Goal: Check status: Check status

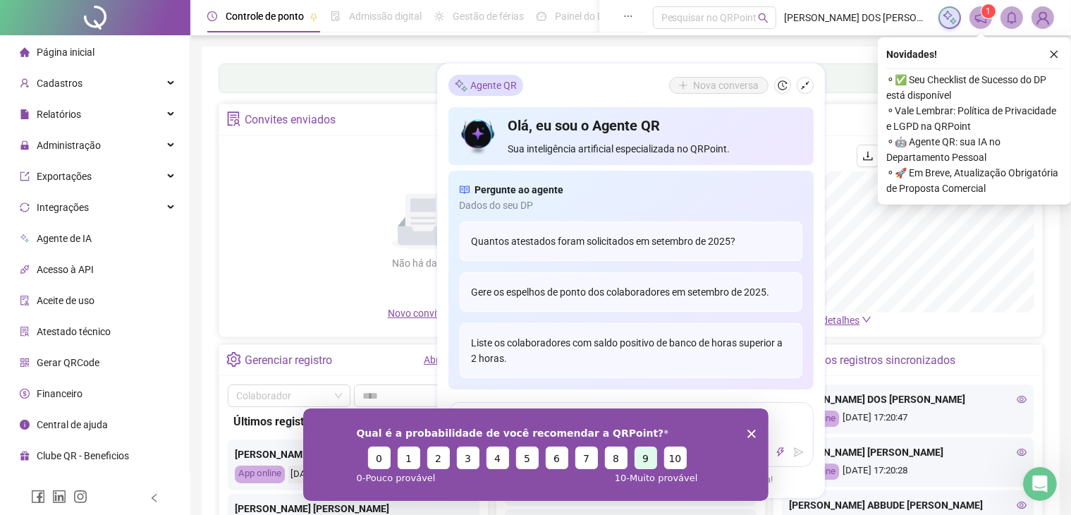
click at [639, 451] on button "9" at bounding box center [645, 457] width 23 height 23
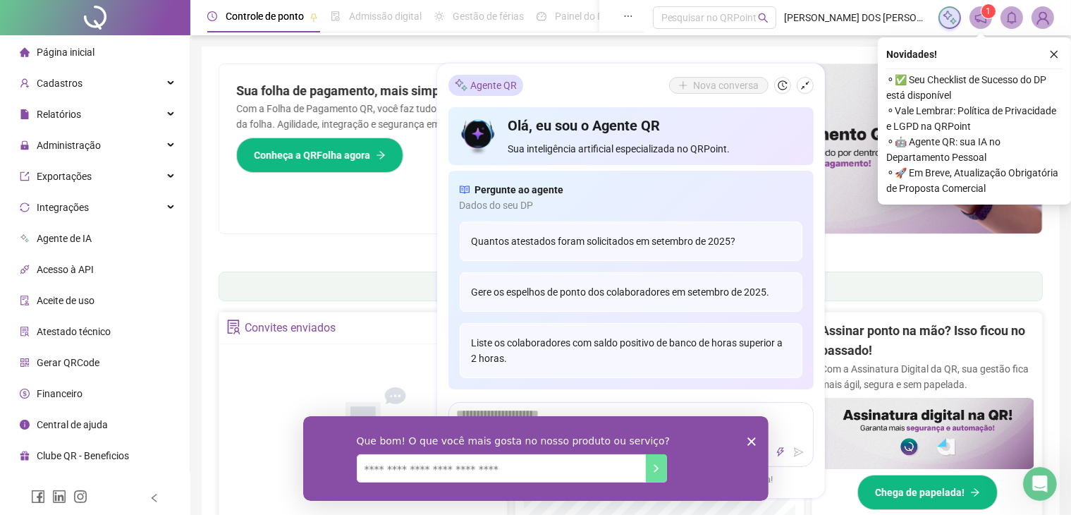
click at [751, 442] on polygon "Encerrar pesquisa" at bounding box center [751, 441] width 8 height 8
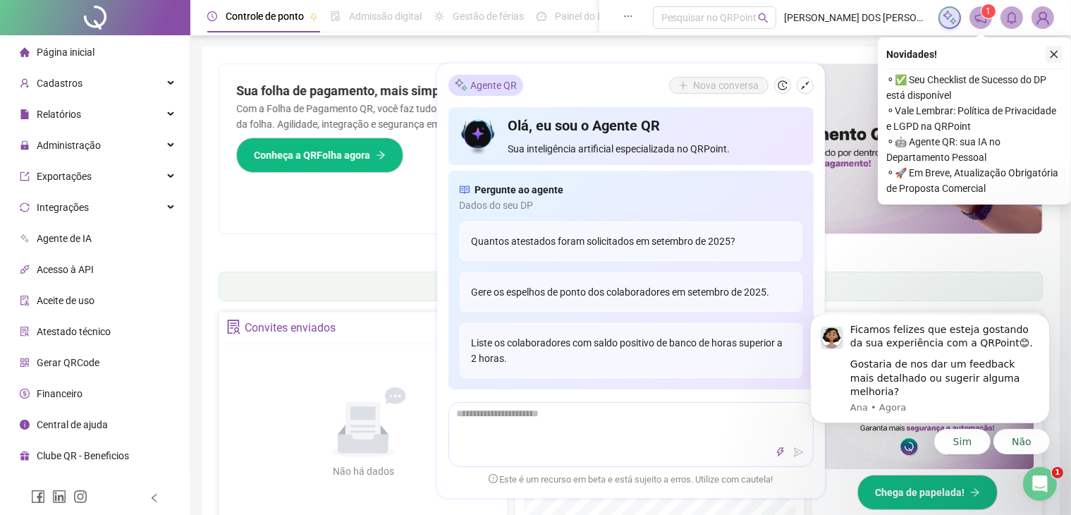
click at [1052, 54] on icon "close" at bounding box center [1055, 54] width 10 height 10
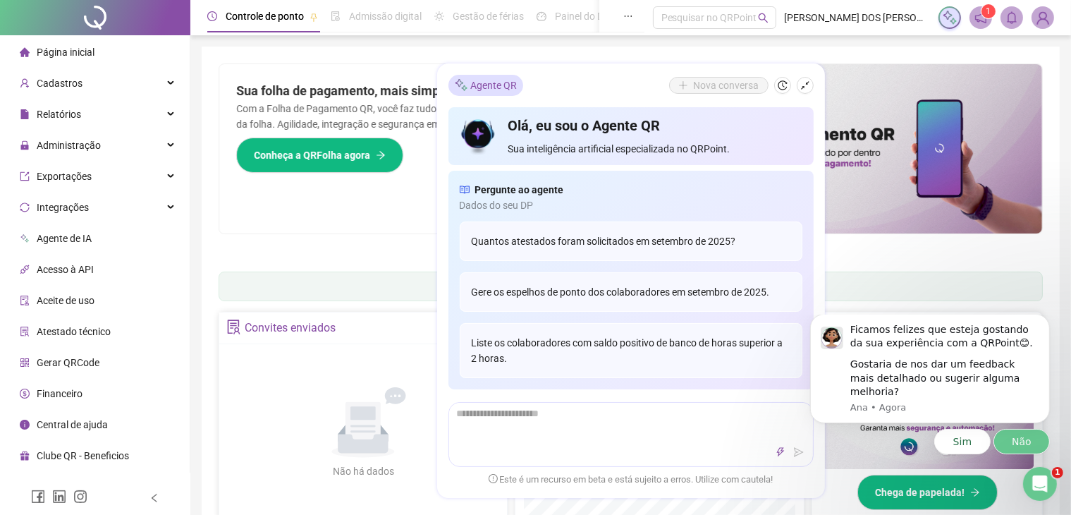
click at [1016, 438] on button "Não" at bounding box center [1021, 440] width 56 height 25
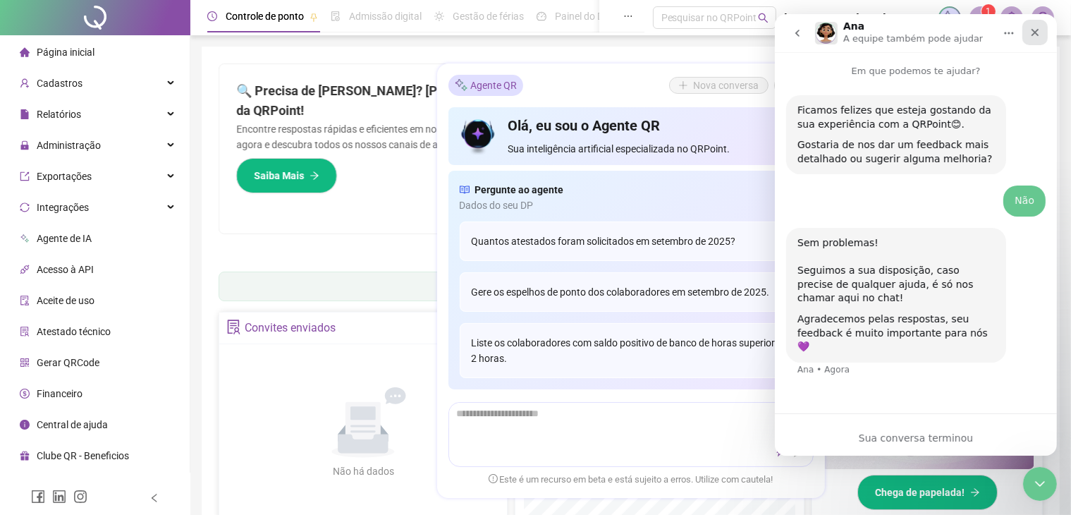
click at [1033, 30] on icon "Fechar" at bounding box center [1035, 33] width 8 height 8
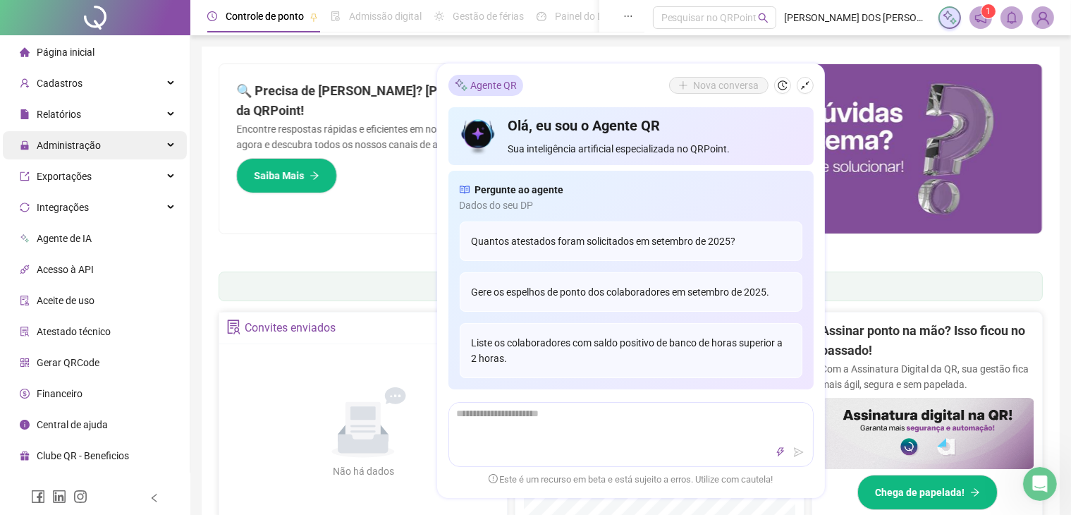
click at [171, 145] on icon at bounding box center [172, 145] width 7 height 0
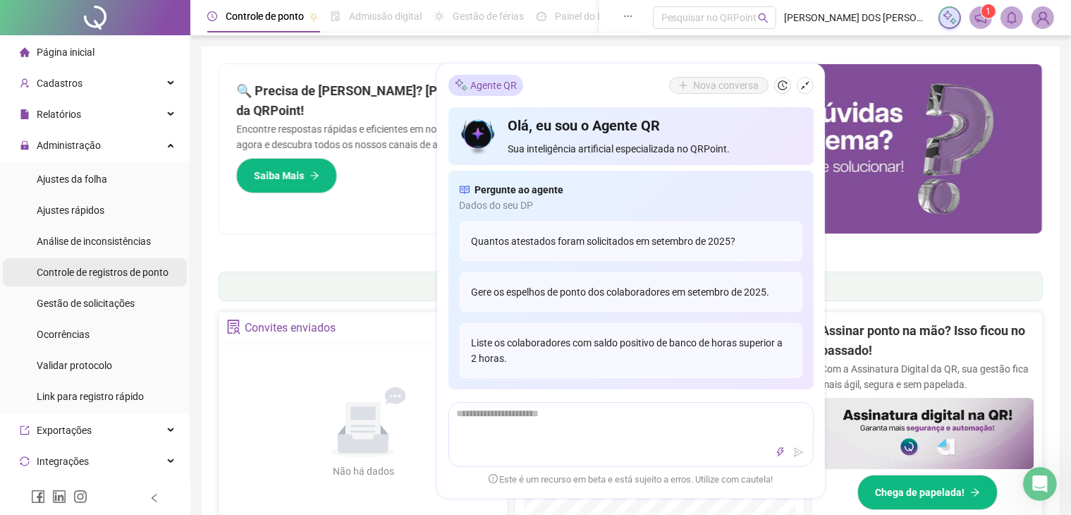
click at [121, 267] on span "Controle de registros de ponto" at bounding box center [103, 272] width 132 height 11
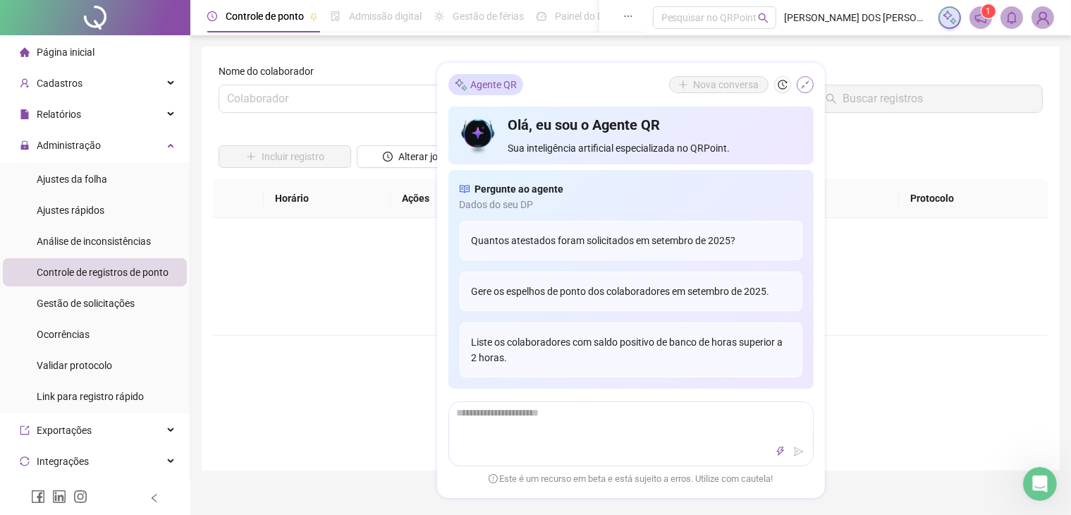
click at [803, 81] on icon "shrink" at bounding box center [806, 85] width 10 height 10
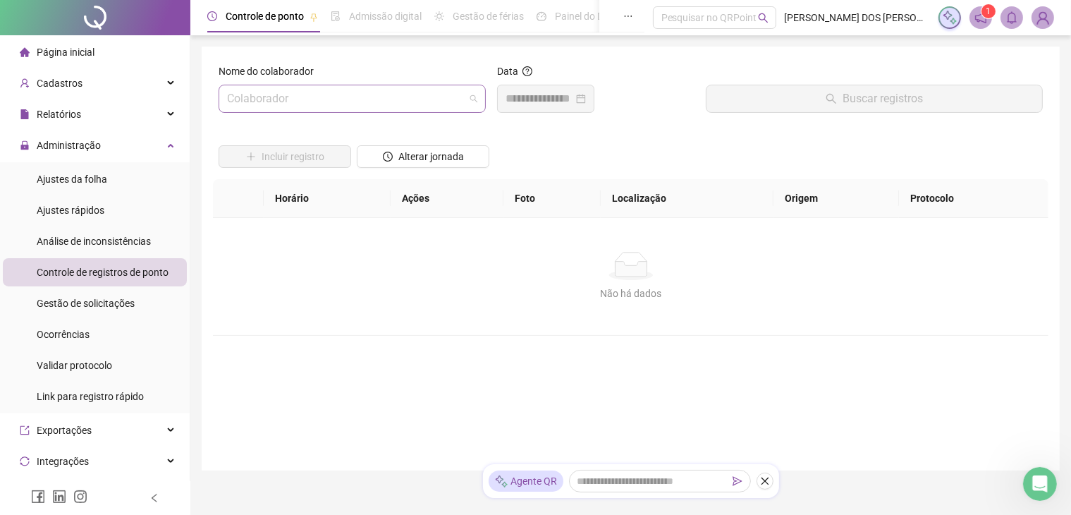
click at [467, 100] on span at bounding box center [352, 98] width 250 height 27
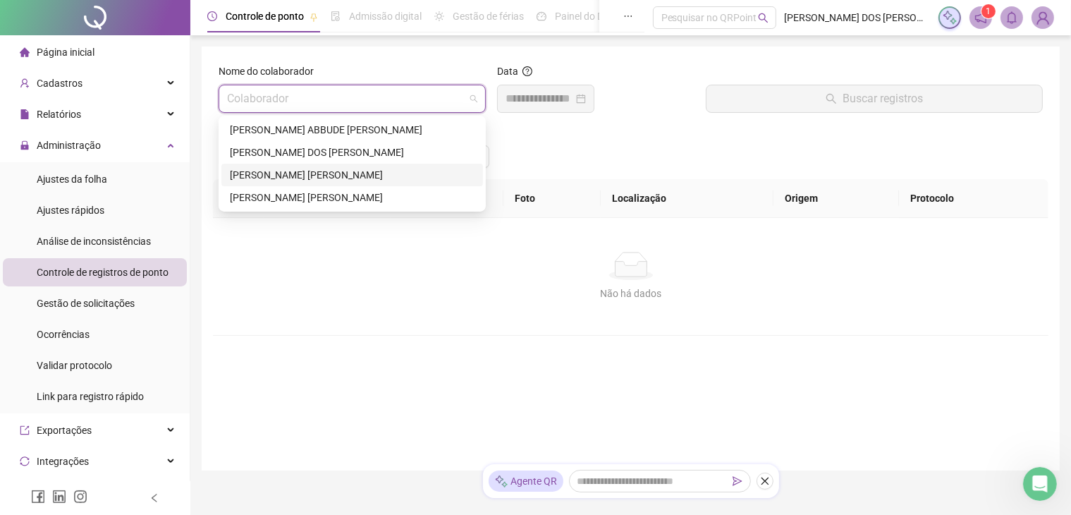
click at [434, 170] on div "[PERSON_NAME] [PERSON_NAME]" at bounding box center [352, 175] width 245 height 16
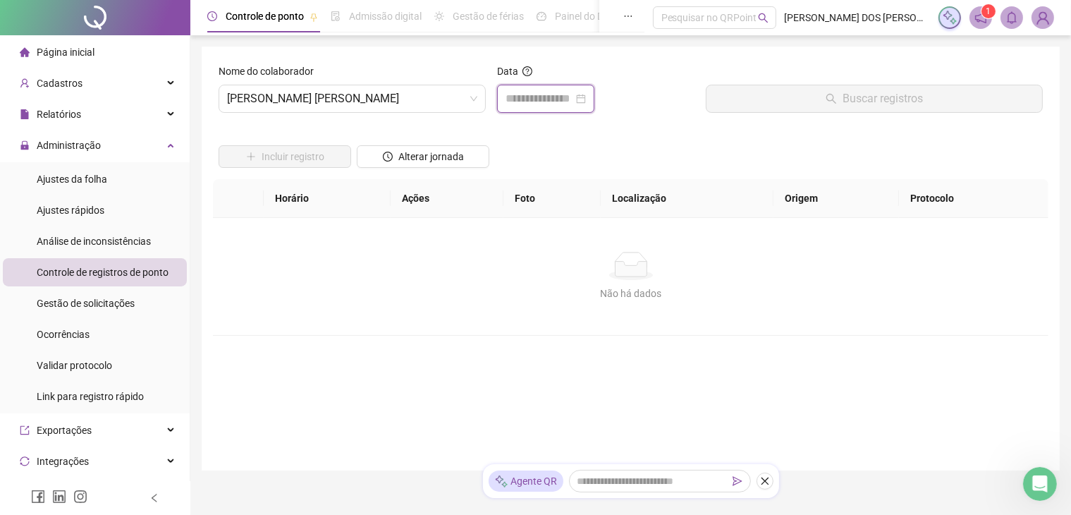
click at [564, 100] on input at bounding box center [540, 98] width 68 height 17
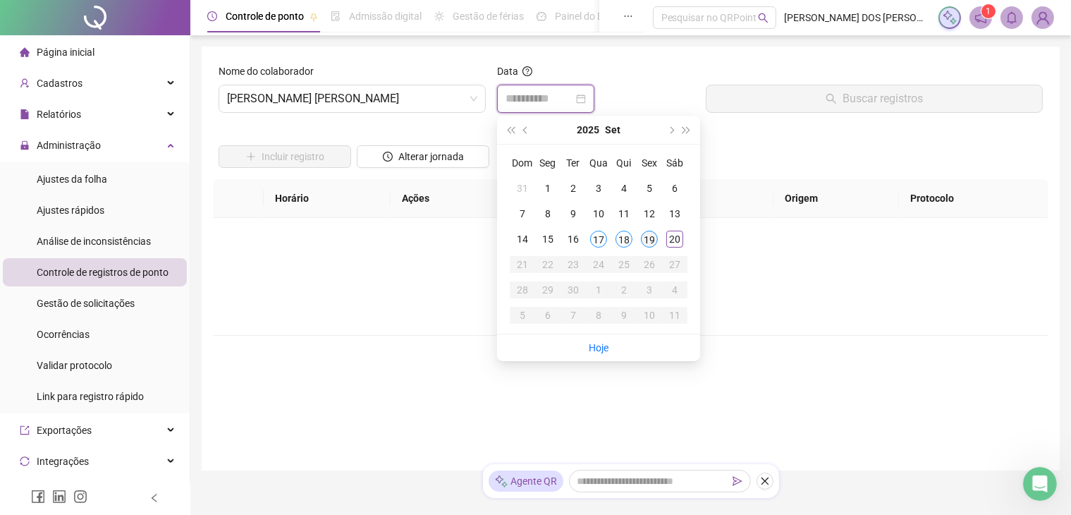
type input "**********"
click at [652, 236] on div "19" at bounding box center [649, 239] width 17 height 17
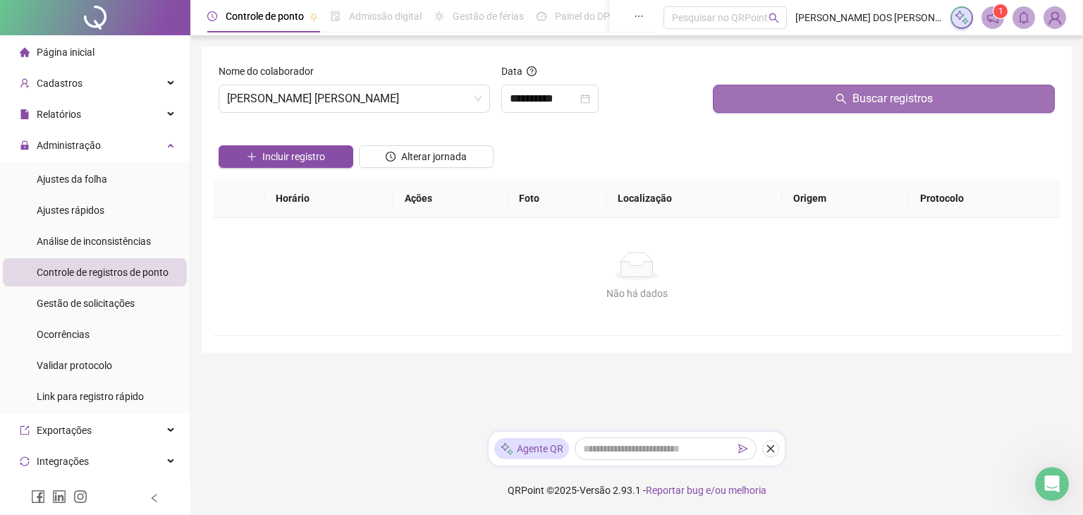
click at [838, 105] on button "Buscar registros" at bounding box center [884, 99] width 342 height 28
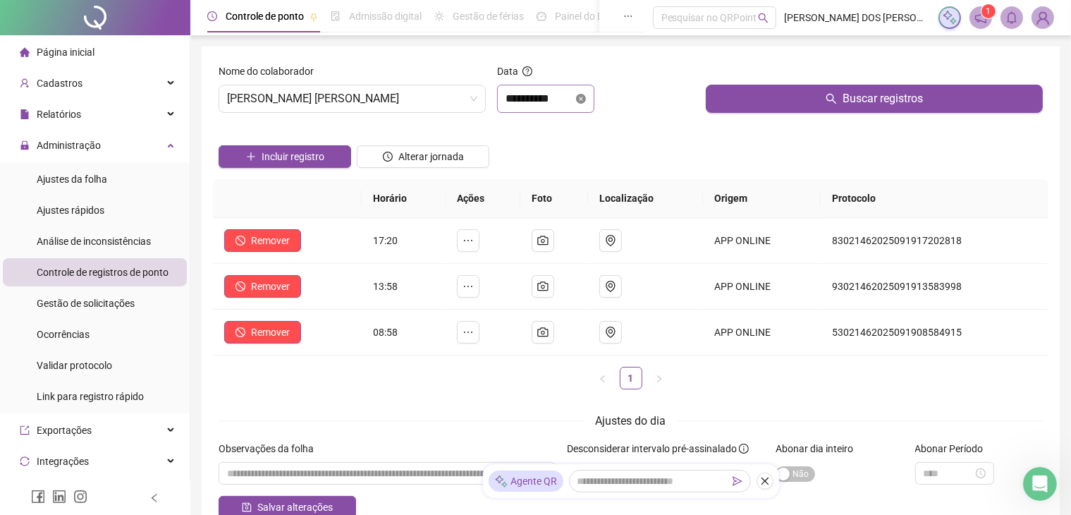
click at [586, 99] on icon "close-circle" at bounding box center [581, 99] width 10 height 10
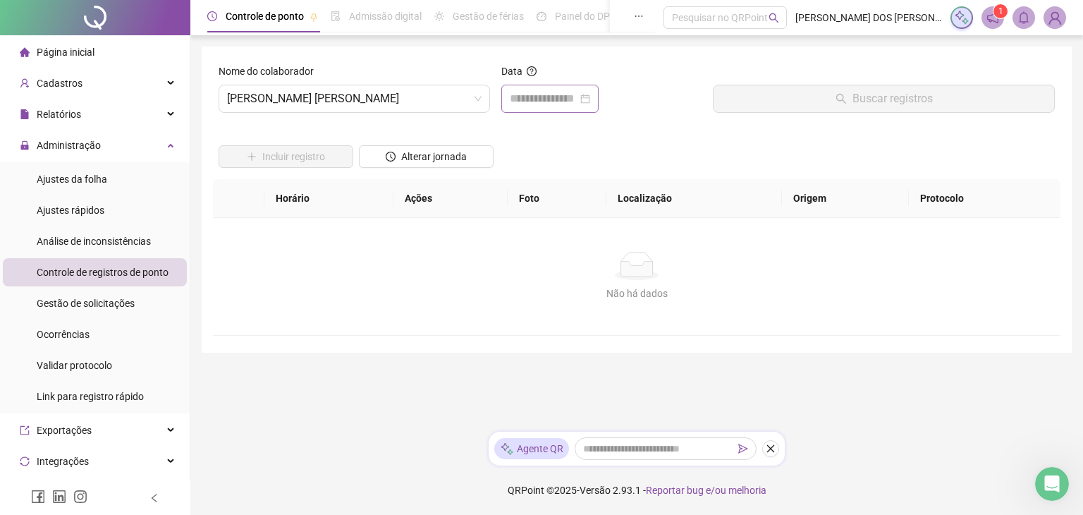
click at [590, 99] on div at bounding box center [550, 98] width 80 height 17
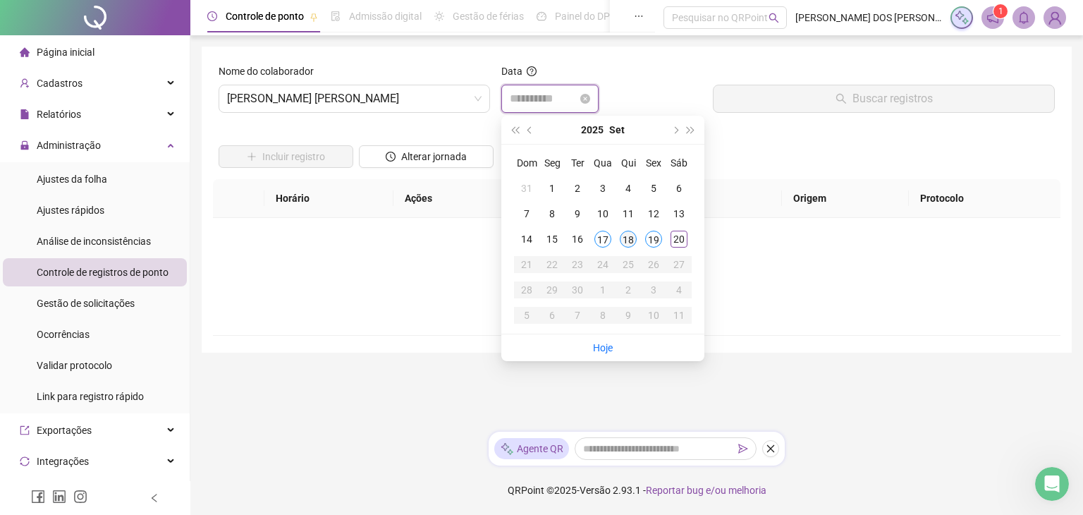
type input "**********"
click at [629, 232] on div "18" at bounding box center [628, 239] width 17 height 17
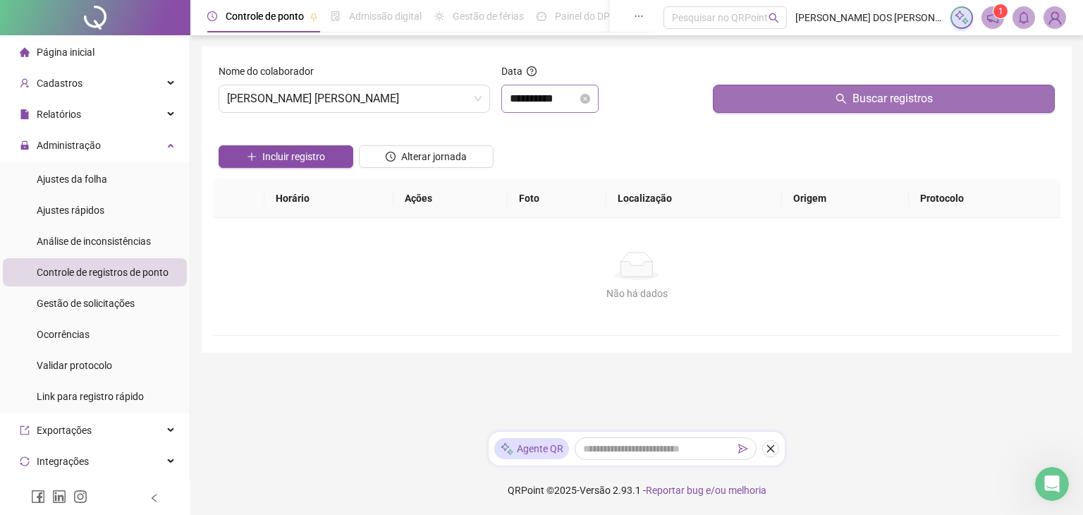
click at [847, 106] on button "Buscar registros" at bounding box center [884, 99] width 342 height 28
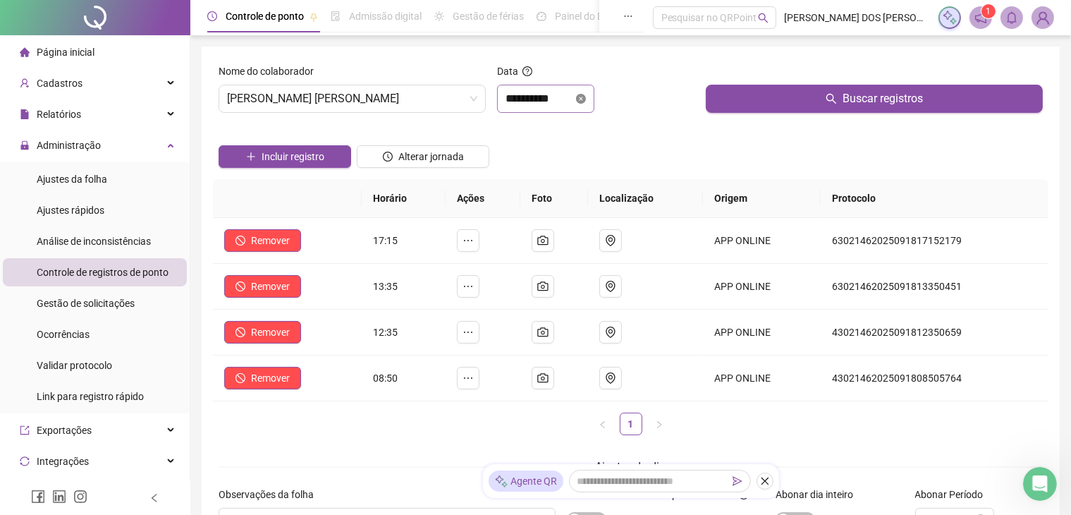
click at [586, 98] on icon "close-circle" at bounding box center [581, 99] width 10 height 10
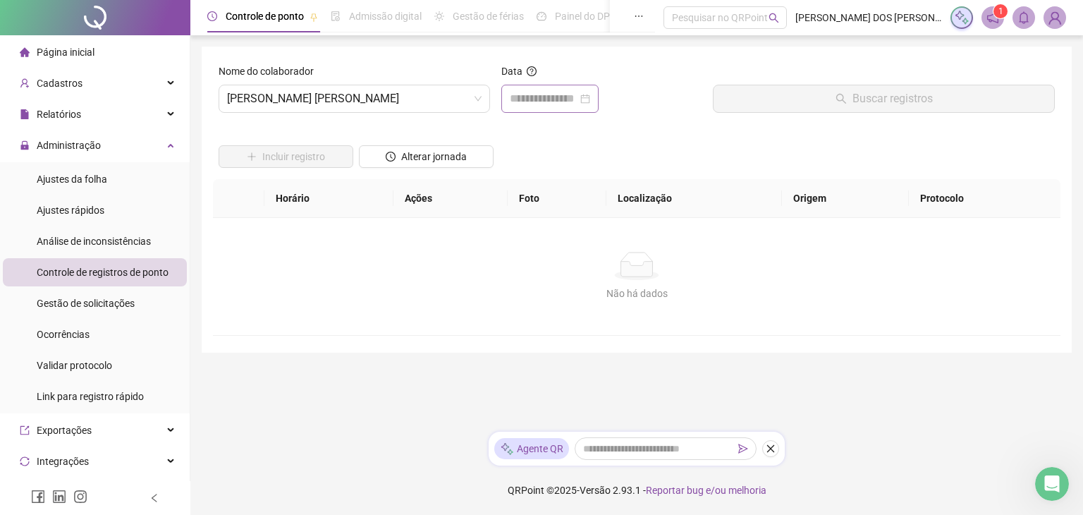
click at [590, 98] on div at bounding box center [550, 98] width 80 height 17
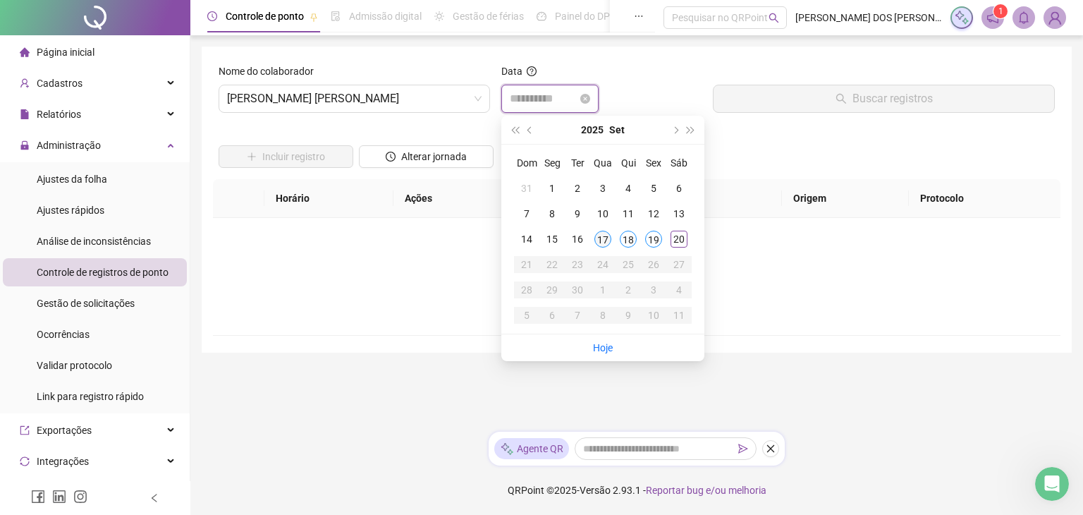
type input "**********"
click at [601, 245] on div "17" at bounding box center [603, 239] width 17 height 17
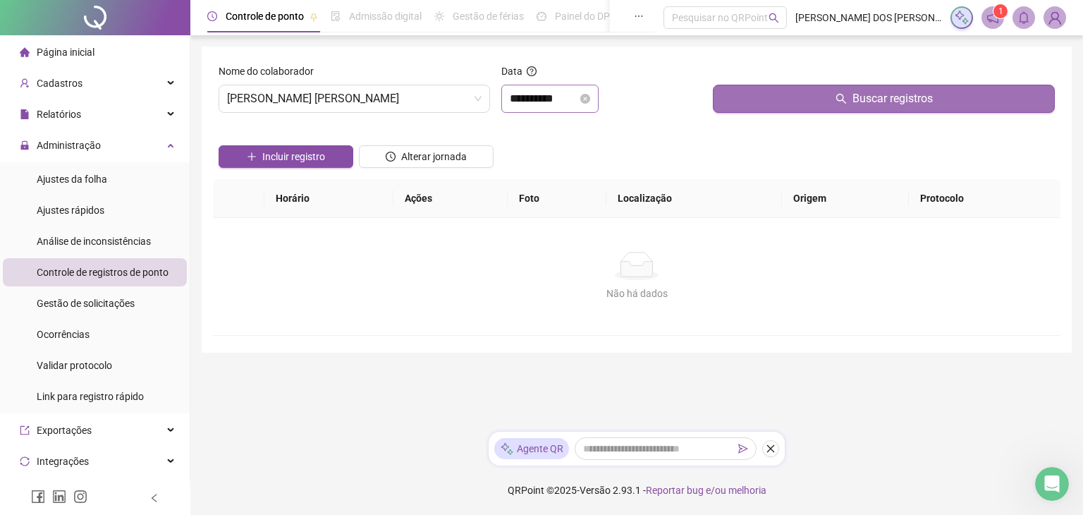
click at [884, 94] on span "Buscar registros" at bounding box center [893, 98] width 80 height 17
